Goal: Use online tool/utility: Utilize a website feature to perform a specific function

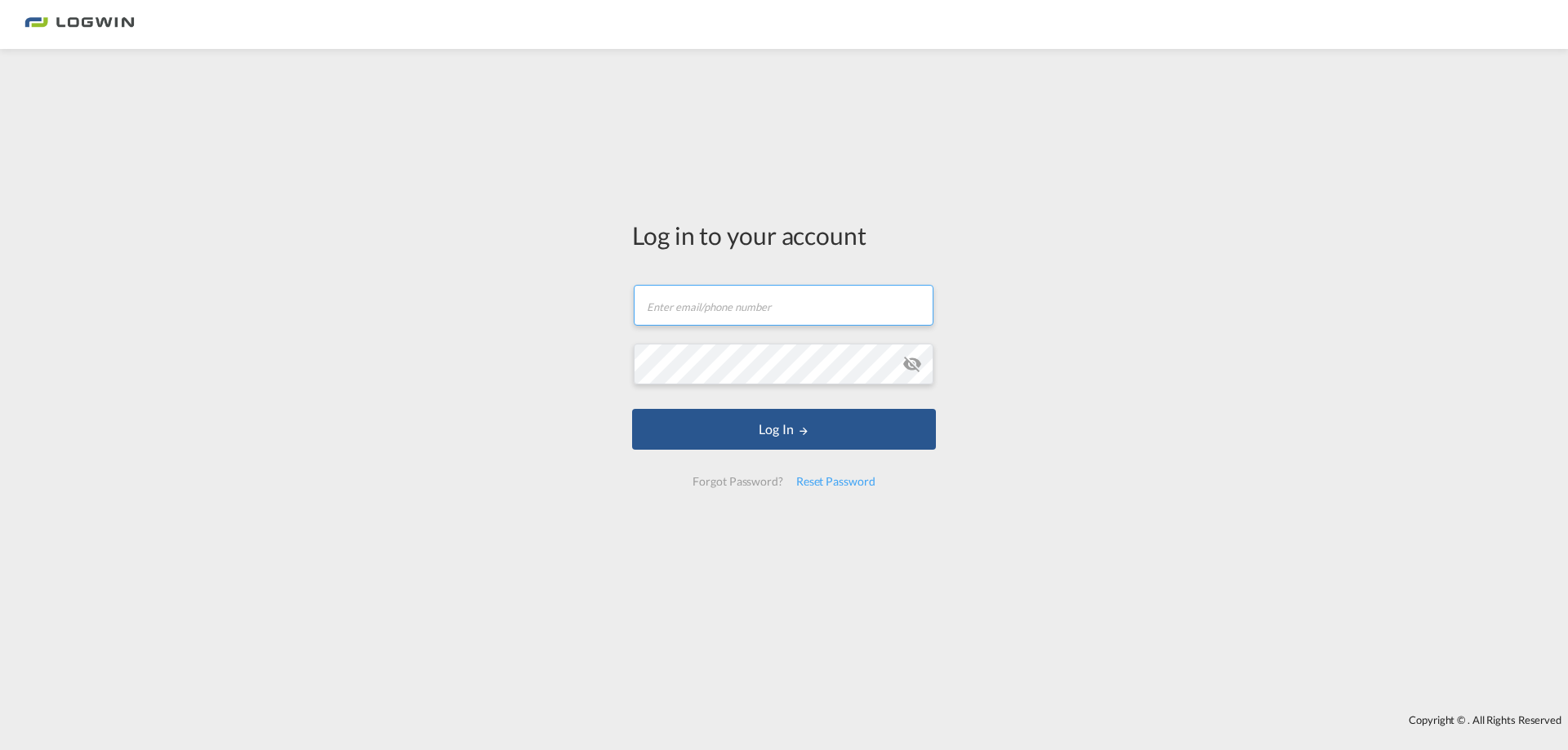
click at [694, 301] on input "text" at bounding box center [784, 305] width 300 height 41
type input "[PERSON_NAME][EMAIL_ADDRESS][DOMAIN_NAME]"
click at [632, 409] on button "Log In" at bounding box center [784, 429] width 303 height 41
